Goal: Task Accomplishment & Management: Manage account settings

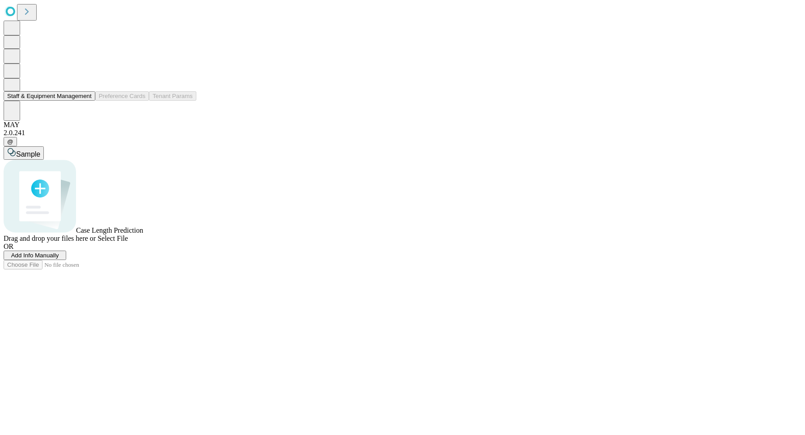
click at [63, 101] on button "Staff & Equipment Management" at bounding box center [50, 95] width 92 height 9
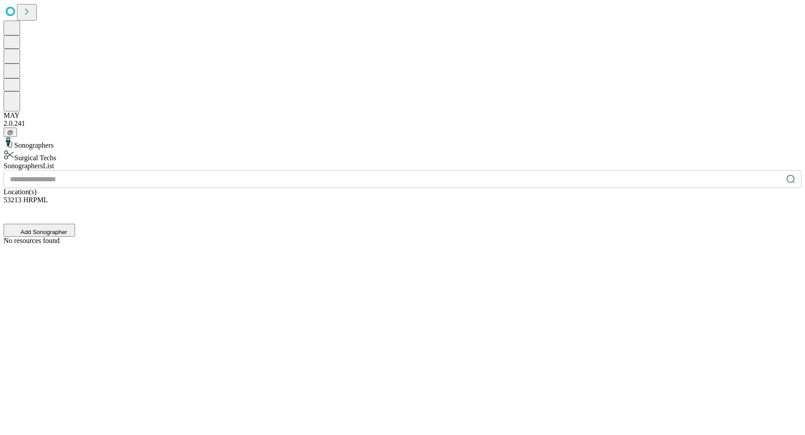
click at [127, 149] on div "Surgical Techs" at bounding box center [403, 155] width 798 height 13
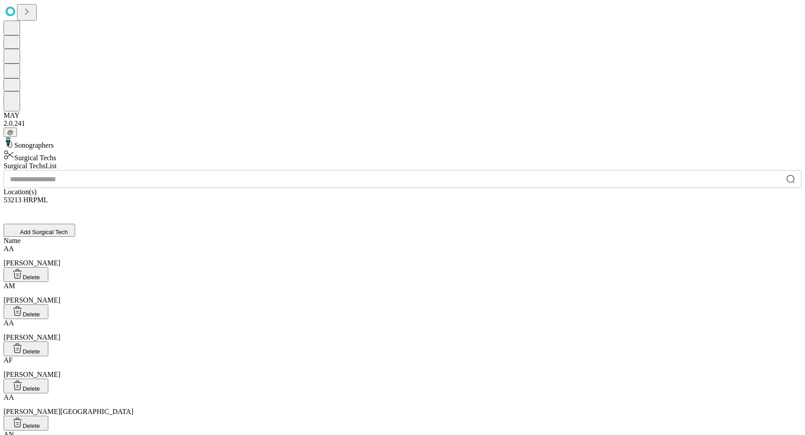
scroll to position [1599, 0]
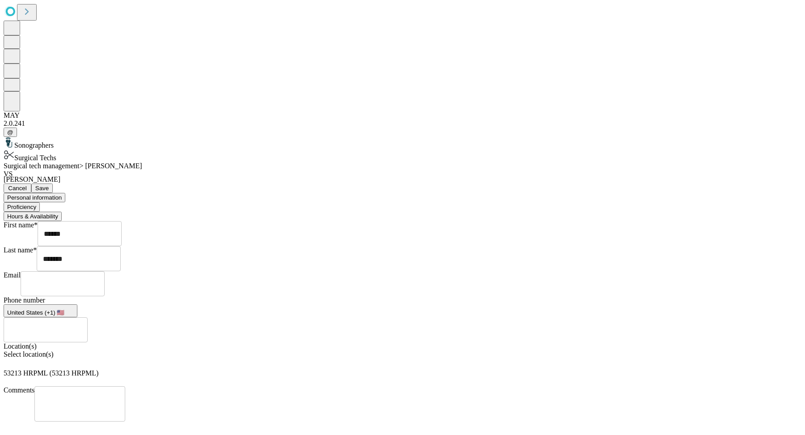
click at [40, 202] on button "Proficiency" at bounding box center [22, 206] width 36 height 9
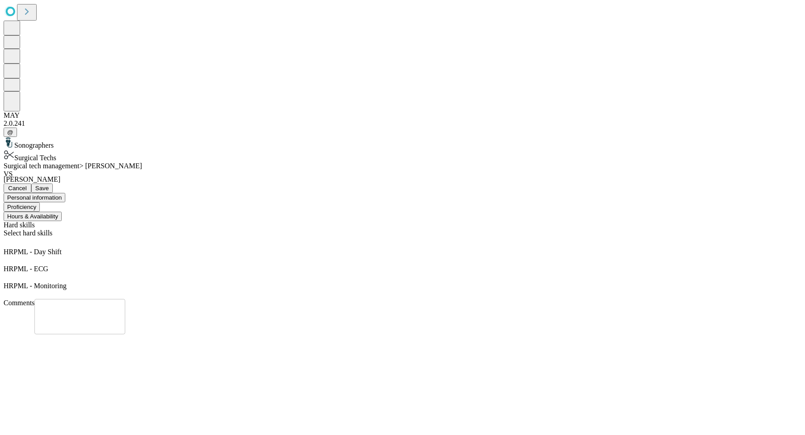
click at [62, 211] on button "Hours & Availability" at bounding box center [33, 215] width 58 height 9
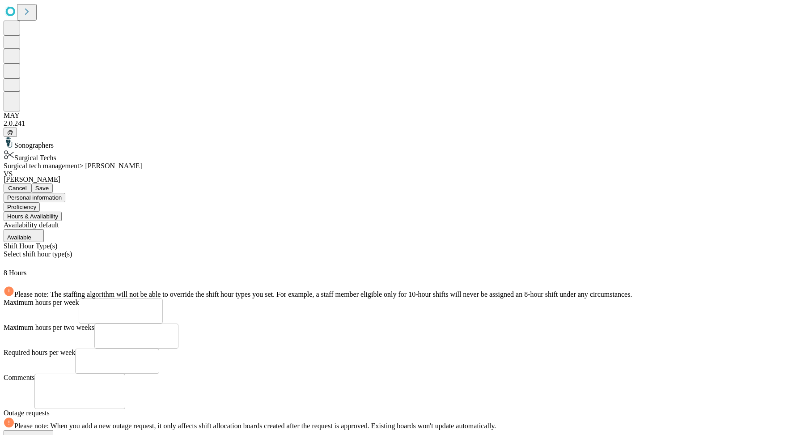
click at [49, 185] on span "Save" at bounding box center [41, 188] width 13 height 7
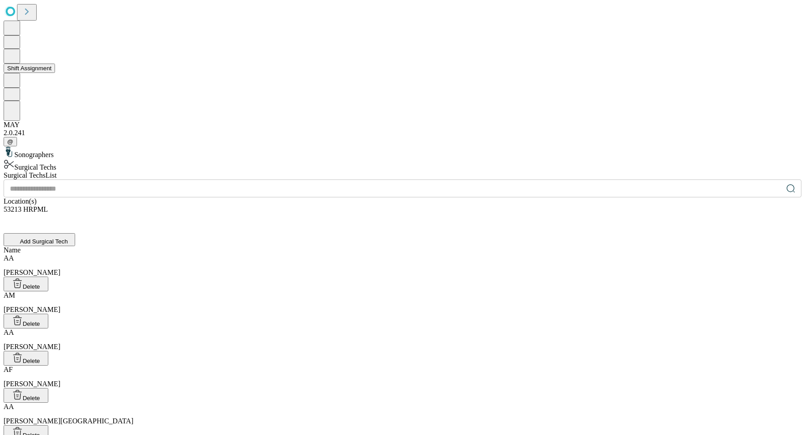
click at [45, 73] on button "Shift Assignment" at bounding box center [29, 67] width 51 height 9
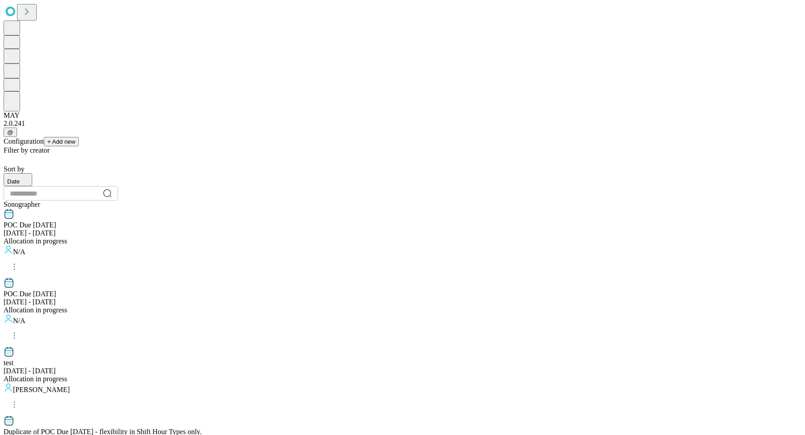
scroll to position [850, 0]
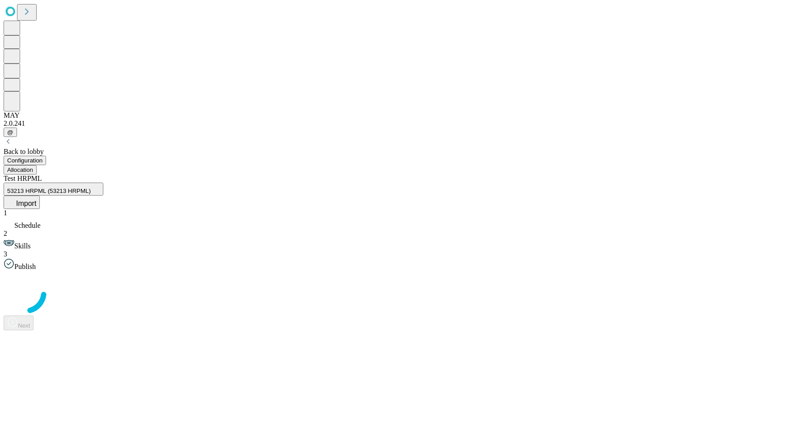
click at [36, 199] on span "Import" at bounding box center [26, 203] width 20 height 8
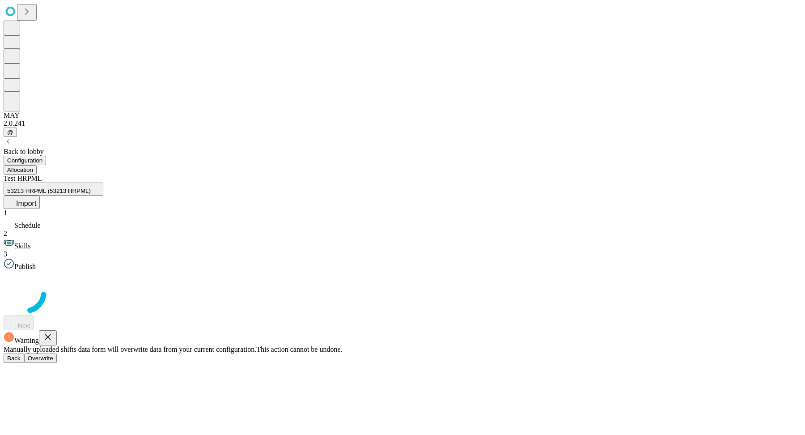
click at [53, 331] on icon at bounding box center [47, 336] width 11 height 11
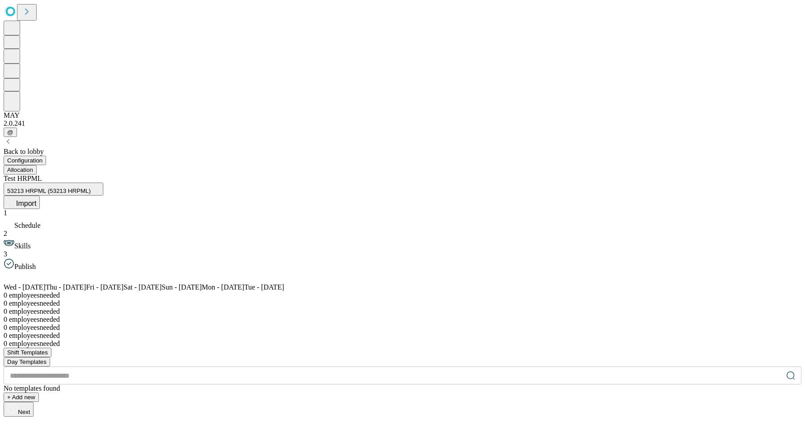
click at [39, 392] on button "+ Add new" at bounding box center [21, 396] width 35 height 9
click at [67, 434] on input "text" at bounding box center [35, 442] width 63 height 9
type input "*******"
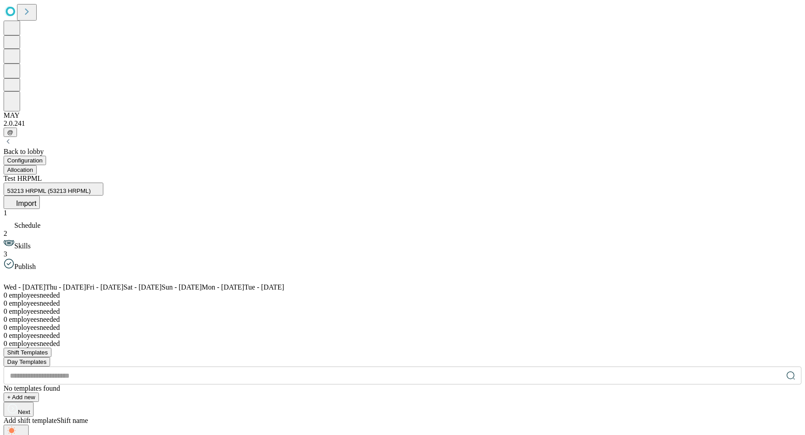
type input "*****"
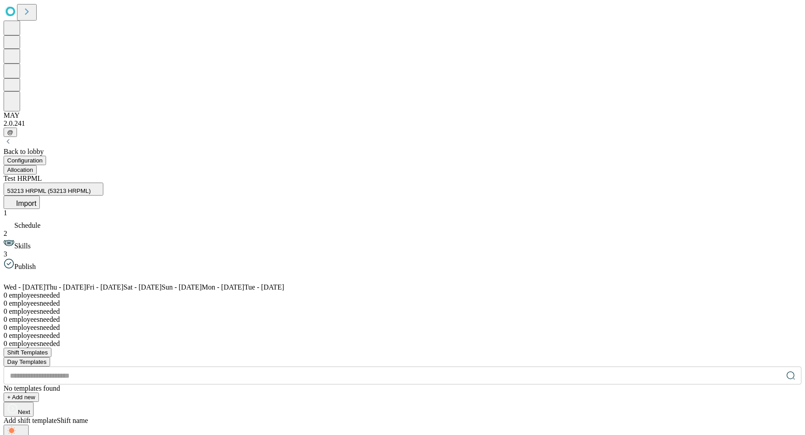
type input "*"
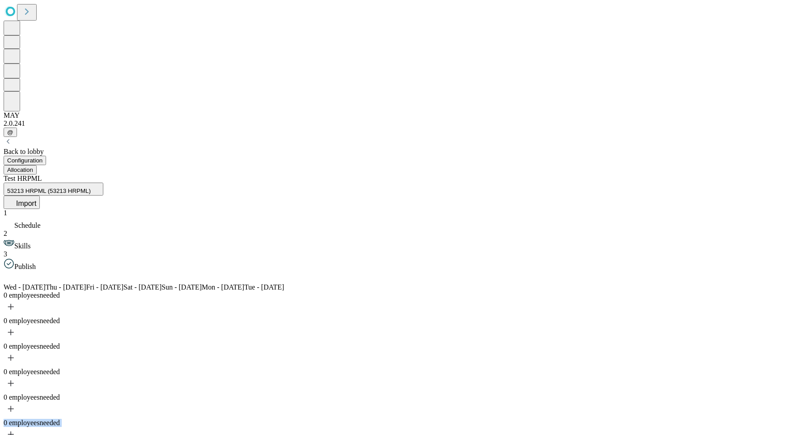
drag, startPoint x: 663, startPoint y: 152, endPoint x: 417, endPoint y: 170, distance: 246.5
click at [417, 270] on div "Wed - Sep 3 Thu - Sep 4 Fri - Sep 5 Sat - Sep 6 Sun - Sep 7 Mon - Sep 8 Tue - S…" at bounding box center [403, 407] width 798 height 275
click at [17, 403] on div "add-shift" at bounding box center [10, 410] width 11 height 14
click at [439, 200] on span "Morning" at bounding box center [426, 196] width 25 height 8
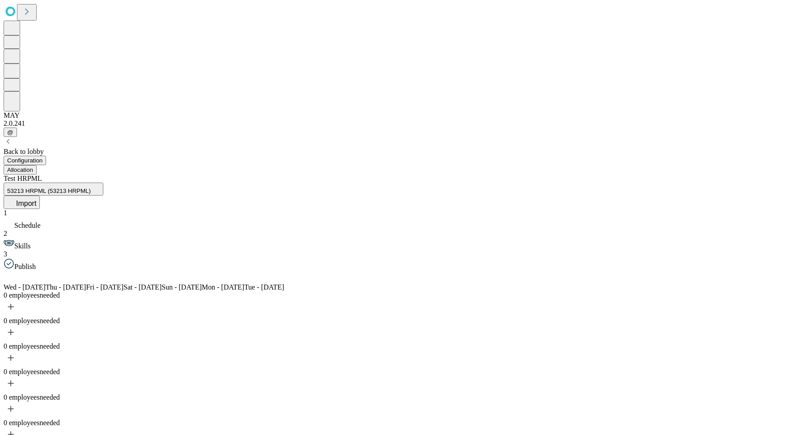
click at [455, 401] on div at bounding box center [403, 409] width 798 height 17
click at [36, 199] on span "Import" at bounding box center [26, 203] width 20 height 8
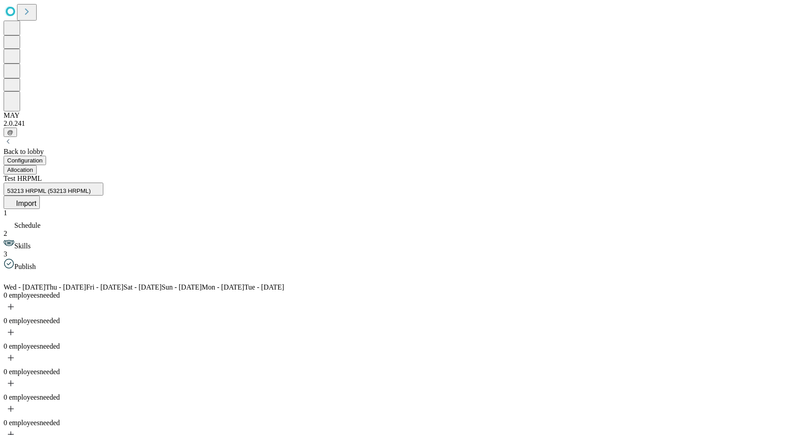
click at [37, 165] on button "Allocation" at bounding box center [20, 169] width 33 height 9
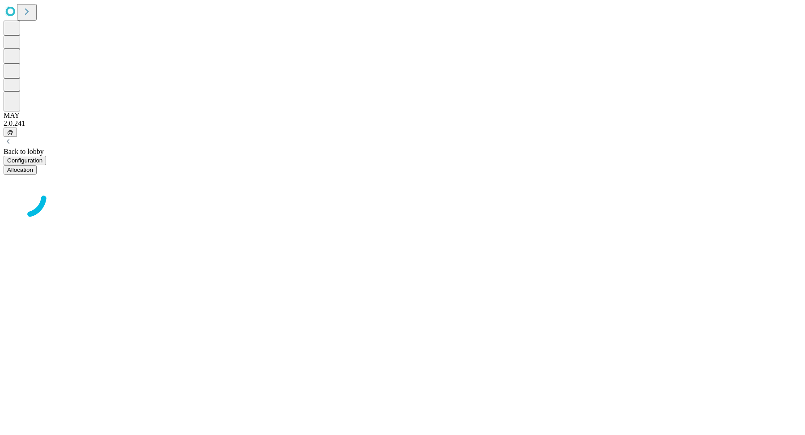
click at [46, 156] on button "Configuration" at bounding box center [25, 160] width 42 height 9
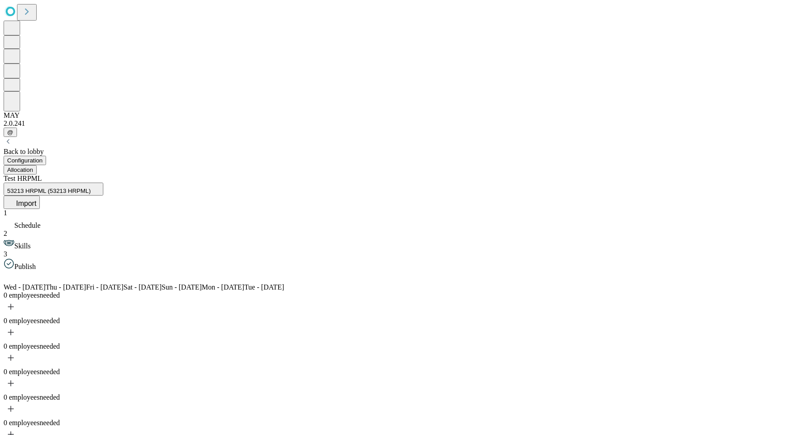
click at [37, 165] on button "Allocation" at bounding box center [20, 169] width 33 height 9
